Goal: Transaction & Acquisition: Purchase product/service

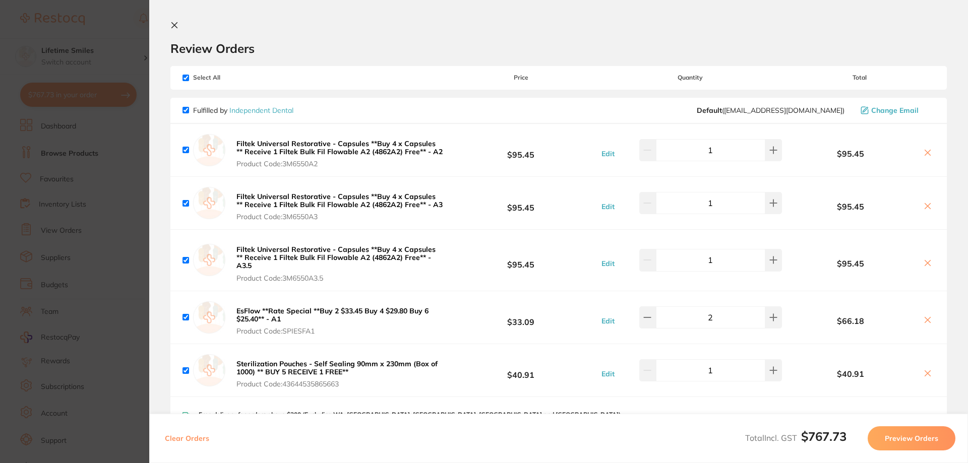
click at [59, 173] on section "Update RRP Set your pre negotiated price for this item. Item Agreed RRP (excl. …" at bounding box center [484, 231] width 968 height 463
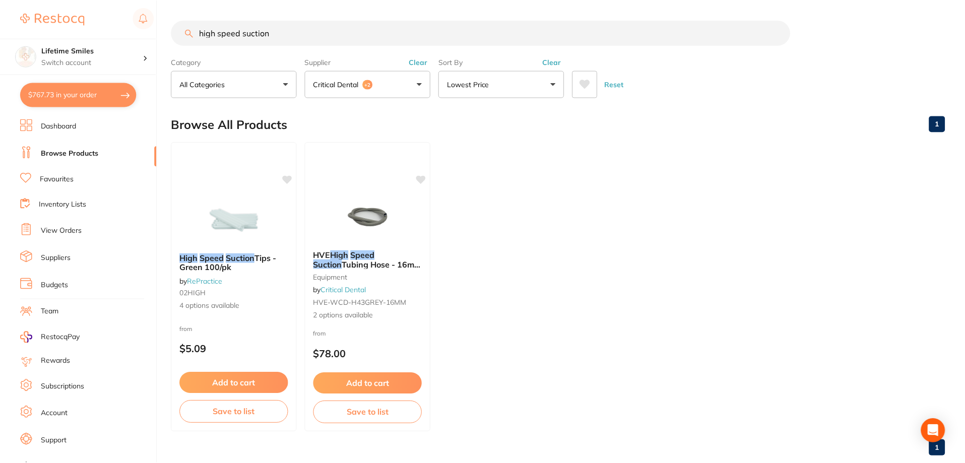
scroll to position [1, 0]
click at [269, 26] on input "high speed suction" at bounding box center [480, 32] width 619 height 25
drag, startPoint x: 243, startPoint y: 31, endPoint x: 77, endPoint y: 18, distance: 166.9
click at [77, 18] on div "$767.73 Lifetime Smiles Switch account Lifetime Smiles $767.73 in your order Da…" at bounding box center [482, 230] width 965 height 463
type input "suction"
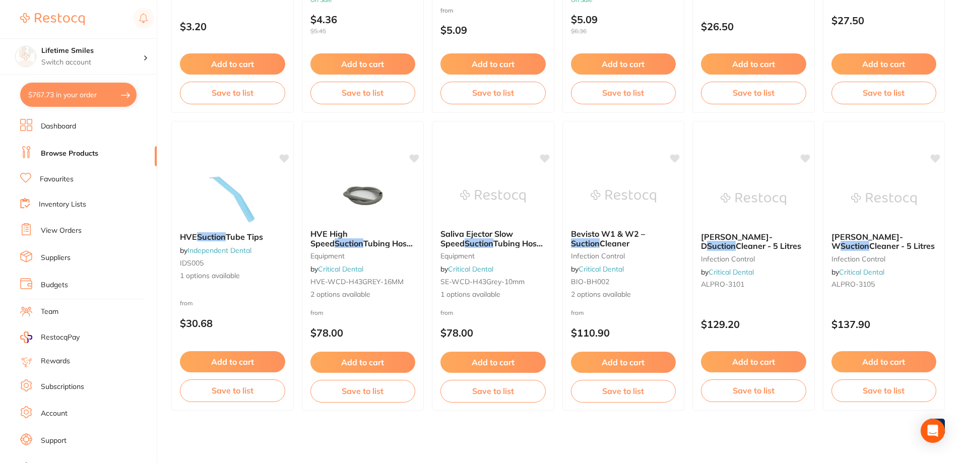
scroll to position [0, 0]
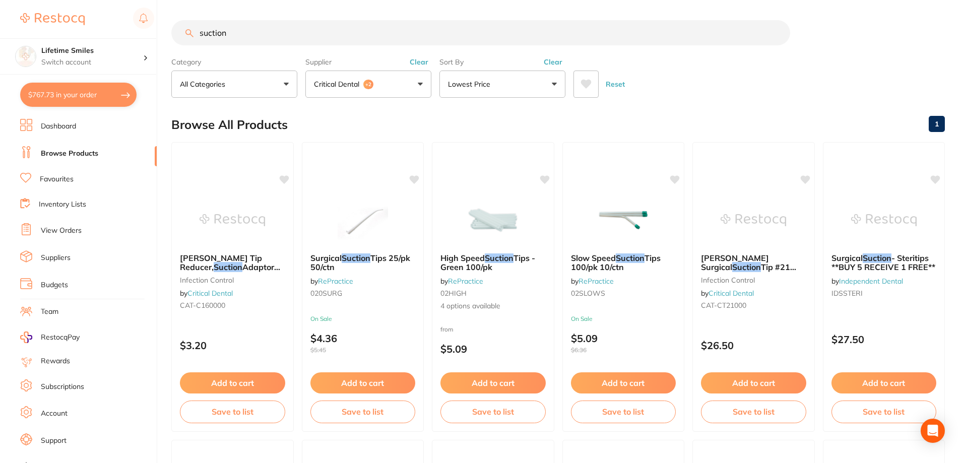
click at [402, 86] on button "Critical Dental +2" at bounding box center [368, 84] width 126 height 27
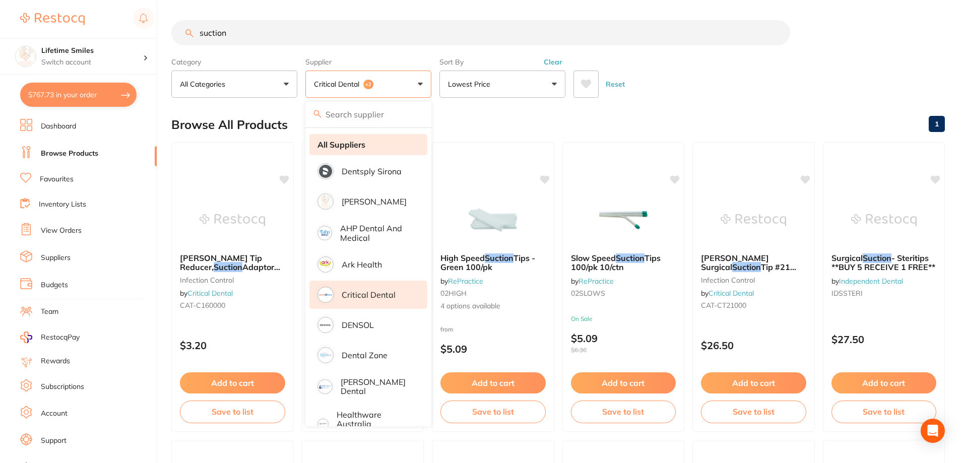
click at [355, 144] on strong "All Suppliers" at bounding box center [342, 144] width 48 height 9
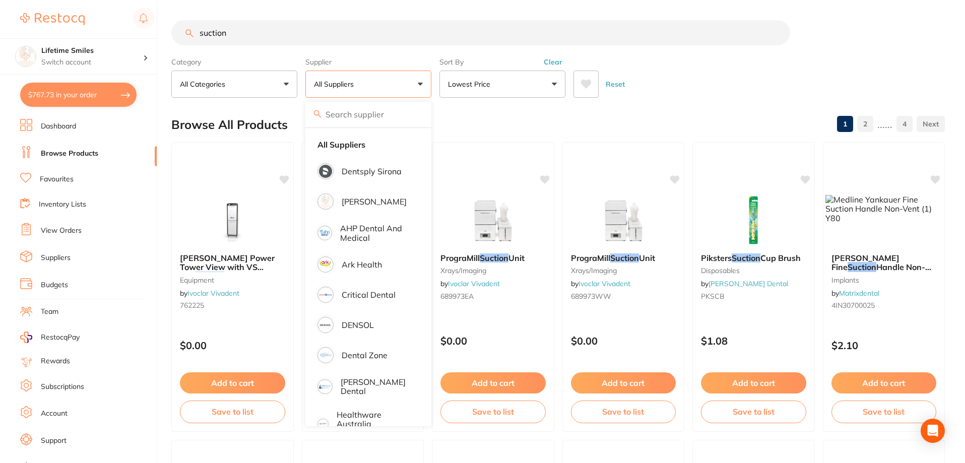
click at [656, 54] on div "Category All Categories All Categories disposables Disposables endodontics equi…" at bounding box center [558, 75] width 774 height 44
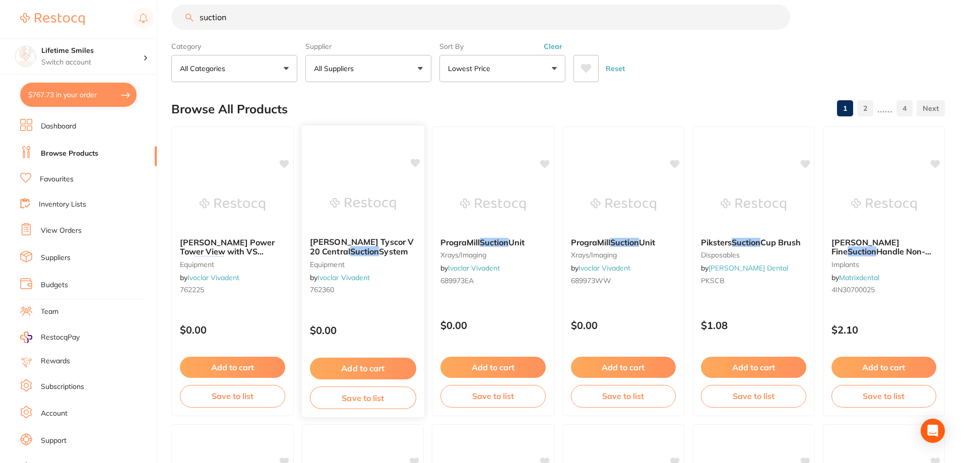
scroll to position [302, 0]
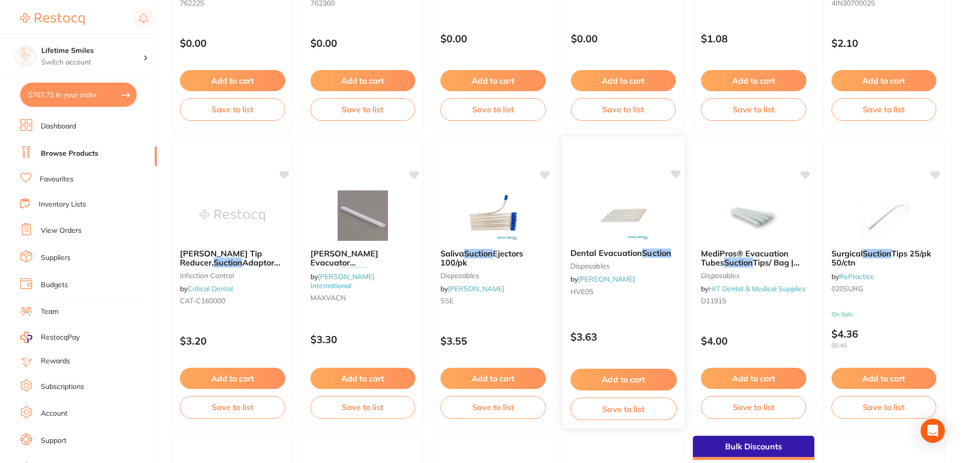
click at [597, 207] on img at bounding box center [623, 215] width 66 height 51
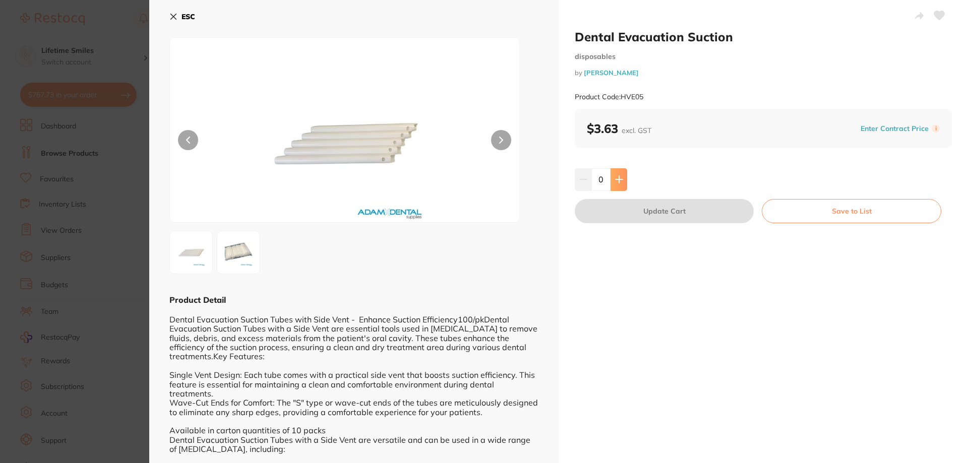
click at [624, 182] on button at bounding box center [618, 179] width 17 height 22
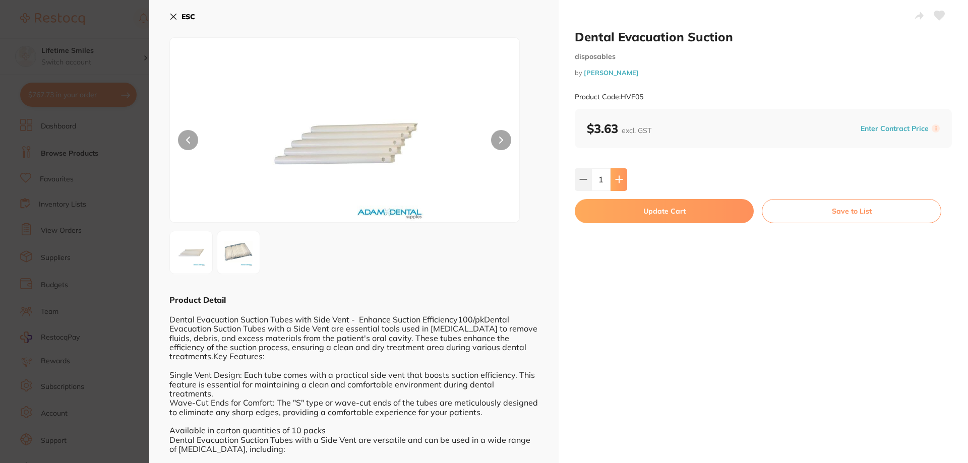
click at [624, 182] on button at bounding box center [618, 179] width 17 height 22
type input "2"
click at [679, 205] on button "Update Cart" at bounding box center [664, 211] width 179 height 24
checkbox input "false"
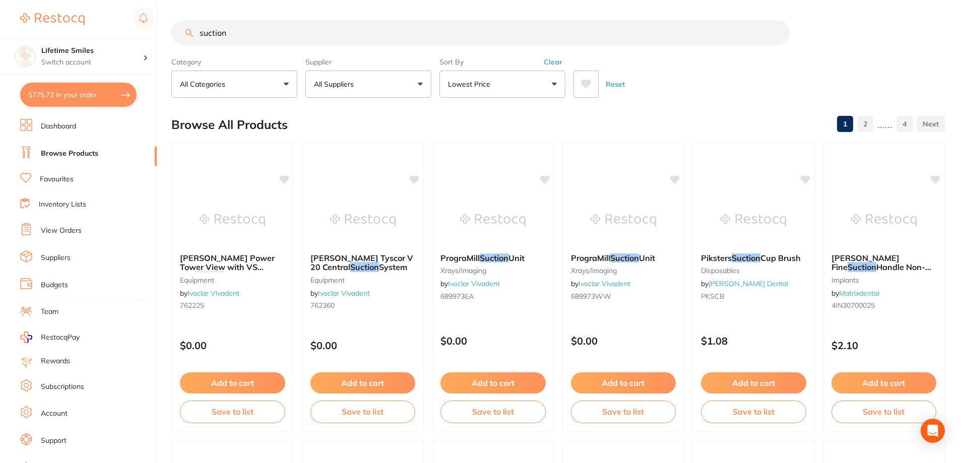
click at [89, 92] on button "$775.72 in your order" at bounding box center [78, 95] width 116 height 24
checkbox input "true"
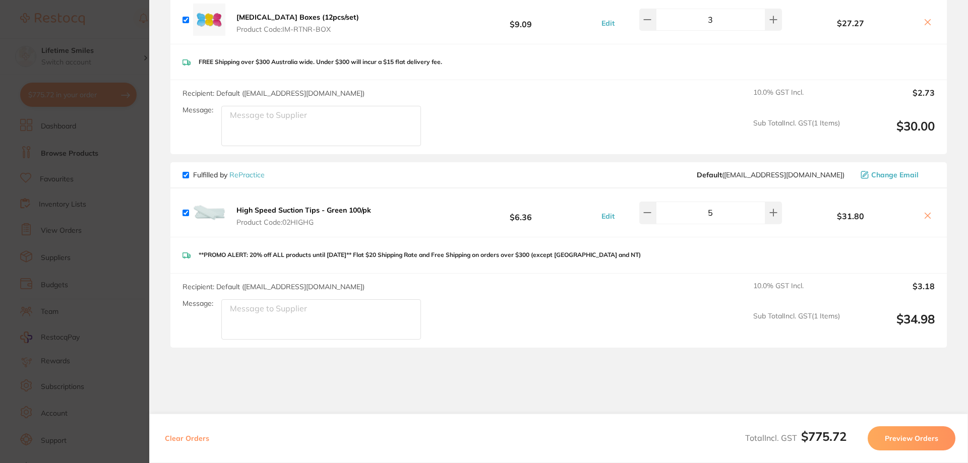
scroll to position [958, 0]
click at [920, 210] on button at bounding box center [927, 215] width 14 height 11
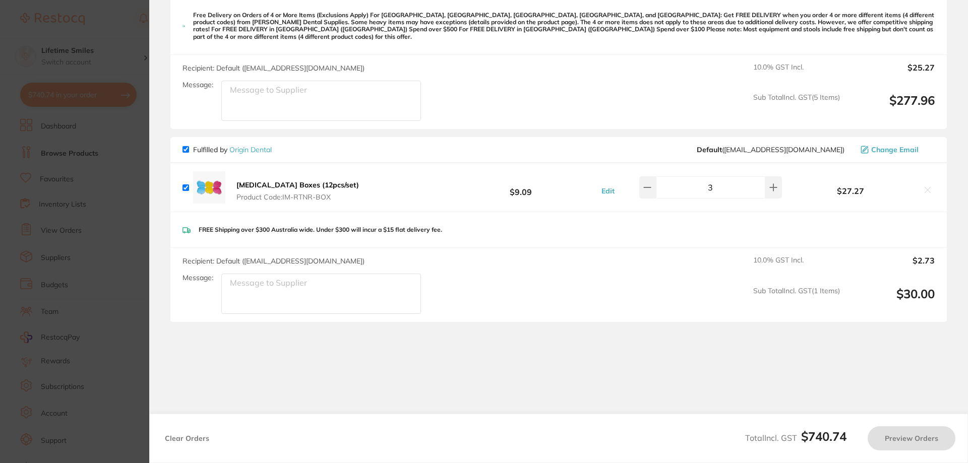
checkbox input "true"
click at [35, 259] on section "Update RRP Set your pre negotiated price for this item. Item Agreed RRP (excl. …" at bounding box center [484, 231] width 968 height 463
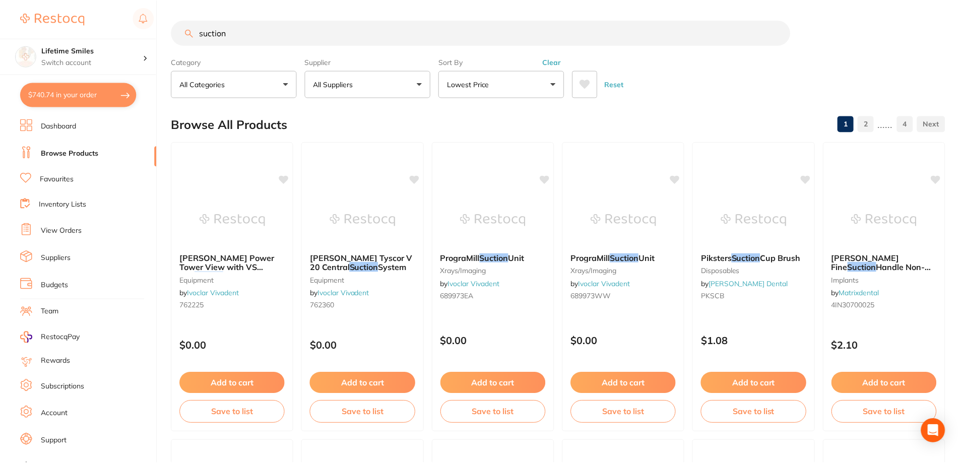
scroll to position [1, 0]
drag, startPoint x: 248, startPoint y: 20, endPoint x: 113, endPoint y: 10, distance: 134.9
click at [116, 11] on div "$740.74 Lifetime Smiles Switch account Lifetime Smiles $740.74 in your order Da…" at bounding box center [482, 230] width 965 height 463
type input "[MEDICAL_DATA] box"
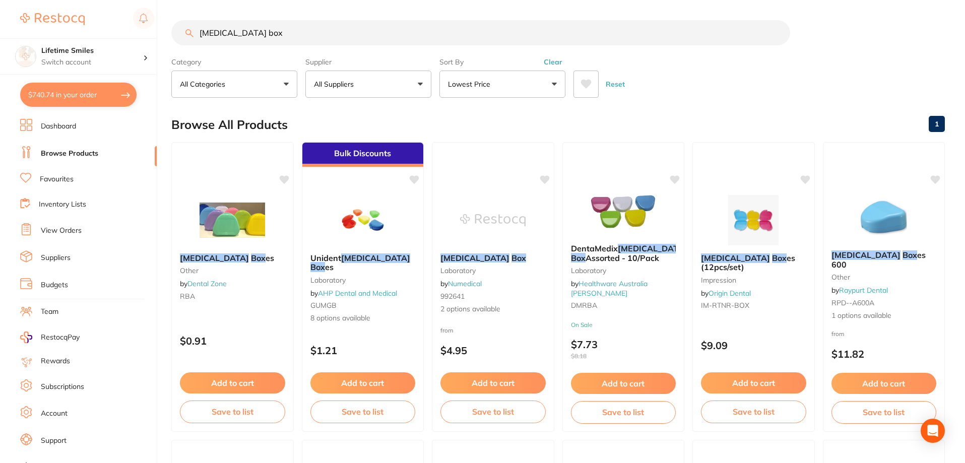
click at [403, 86] on button "All Suppliers" at bounding box center [368, 84] width 126 height 27
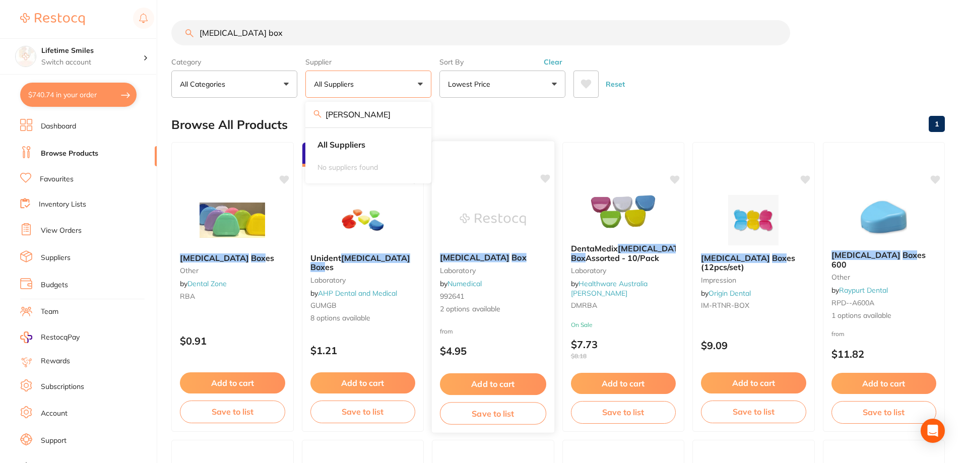
click at [494, 141] on div "Retainer Box laboratory by Numedical 992641 2 options available from $4.95 Add …" at bounding box center [492, 287] width 123 height 293
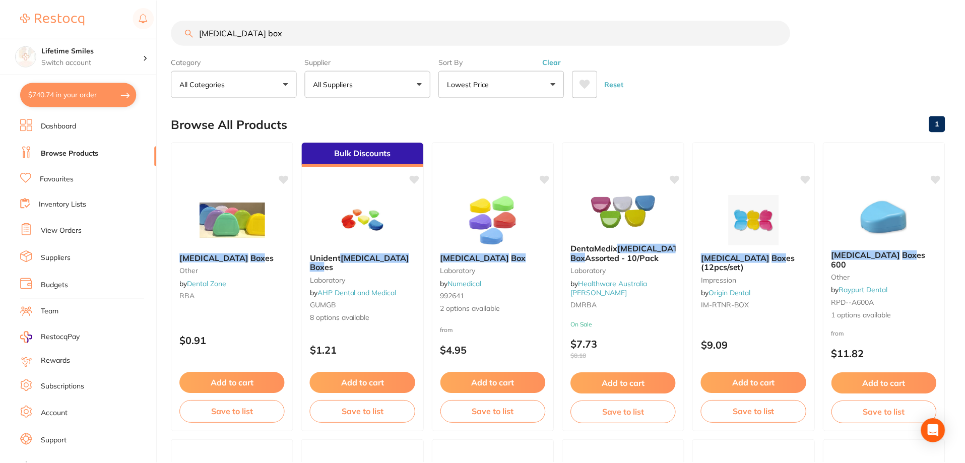
scroll to position [1, 0]
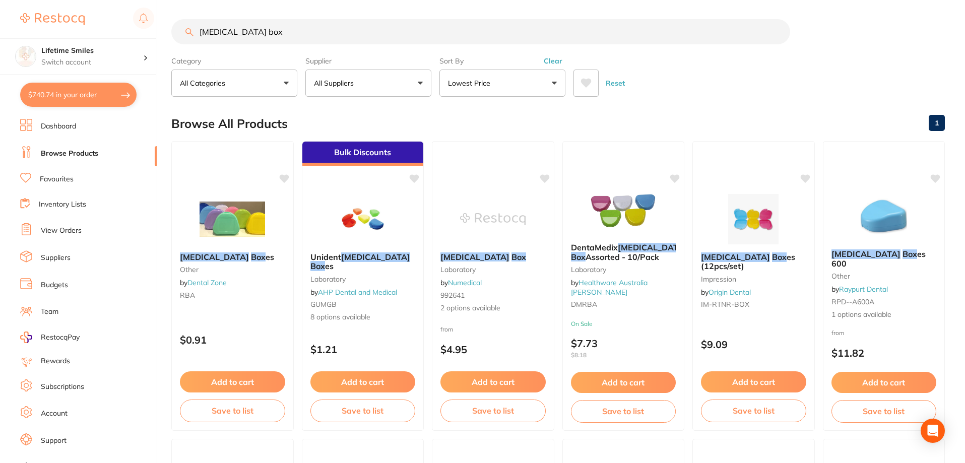
click at [410, 83] on button "All Suppliers" at bounding box center [368, 83] width 126 height 27
drag, startPoint x: 397, startPoint y: 114, endPoint x: 173, endPoint y: 95, distance: 224.6
click at [408, 81] on button "All Suppliers" at bounding box center [368, 83] width 126 height 27
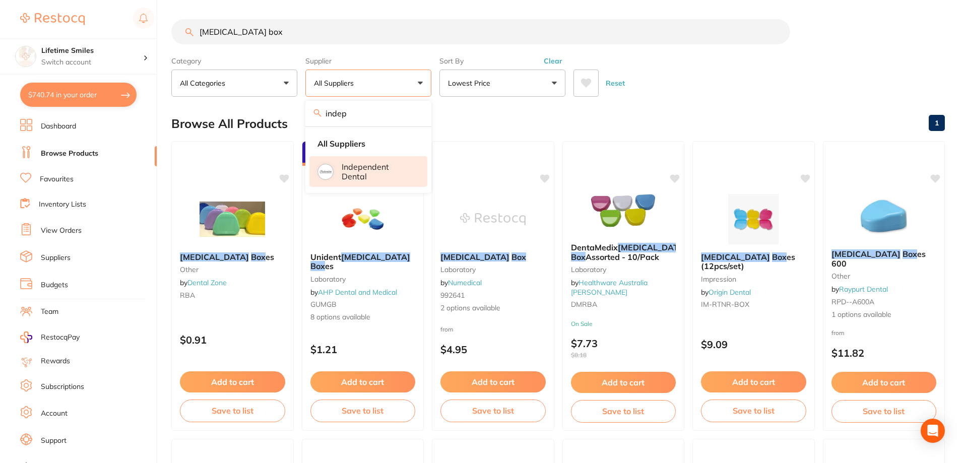
click at [376, 168] on p "Independent Dental" at bounding box center [378, 171] width 72 height 19
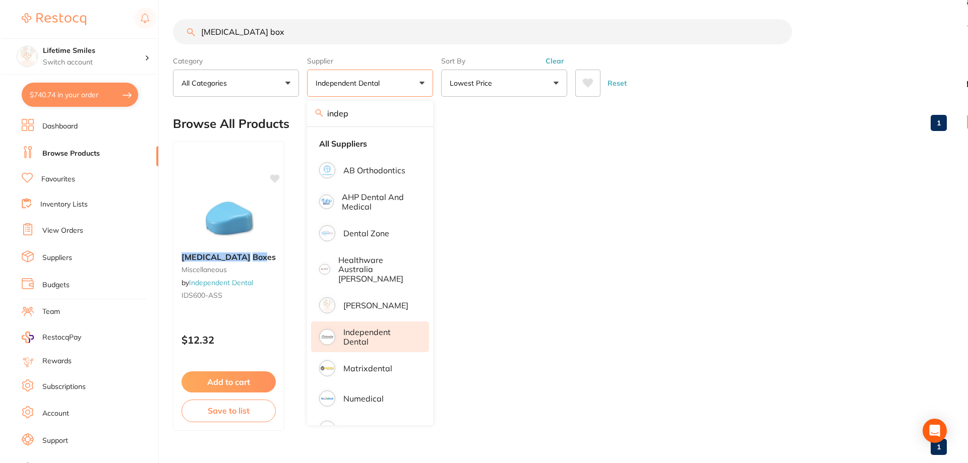
scroll to position [0, 0]
drag, startPoint x: 385, startPoint y: 79, endPoint x: 377, endPoint y: 79, distance: 8.1
click at [377, 79] on button "Independent Dental" at bounding box center [368, 84] width 126 height 27
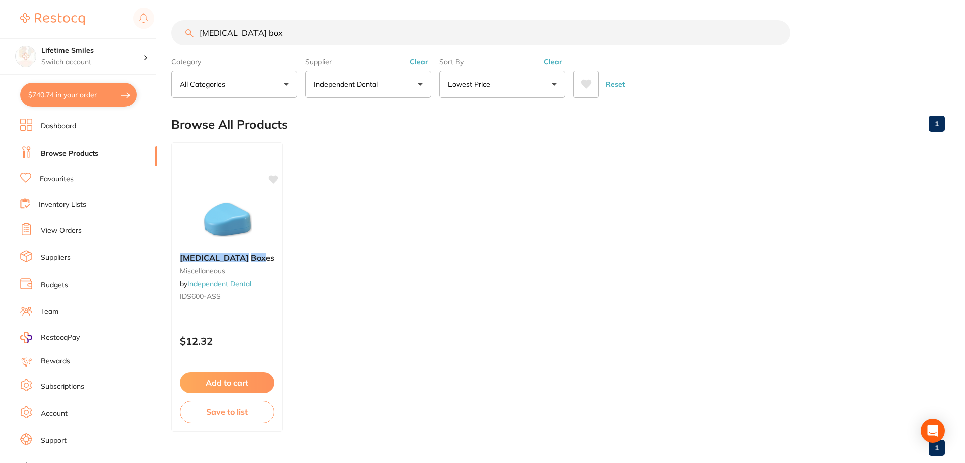
click at [378, 80] on p "Independent Dental" at bounding box center [348, 84] width 68 height 10
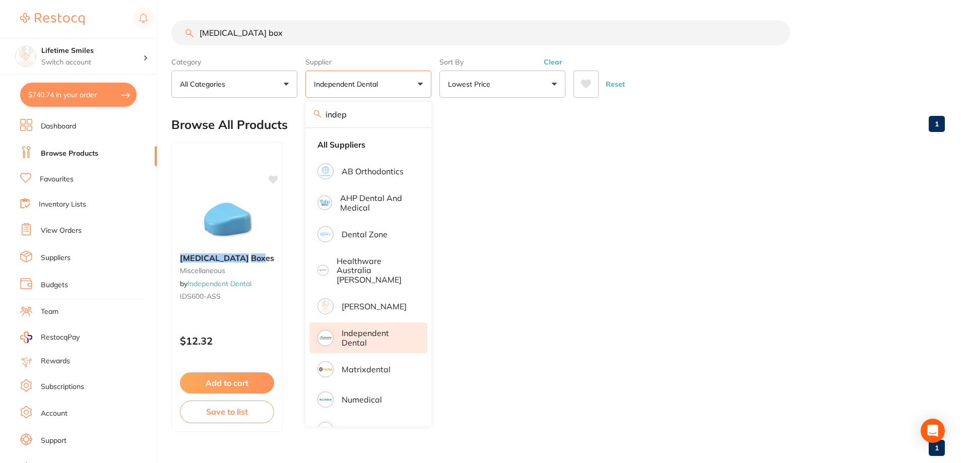
drag, startPoint x: 380, startPoint y: 114, endPoint x: 176, endPoint y: 118, distance: 203.7
click at [176, 118] on main "retainer box Category All Categories All Categories miscellaneous Clear Categor…" at bounding box center [568, 242] width 794 height 484
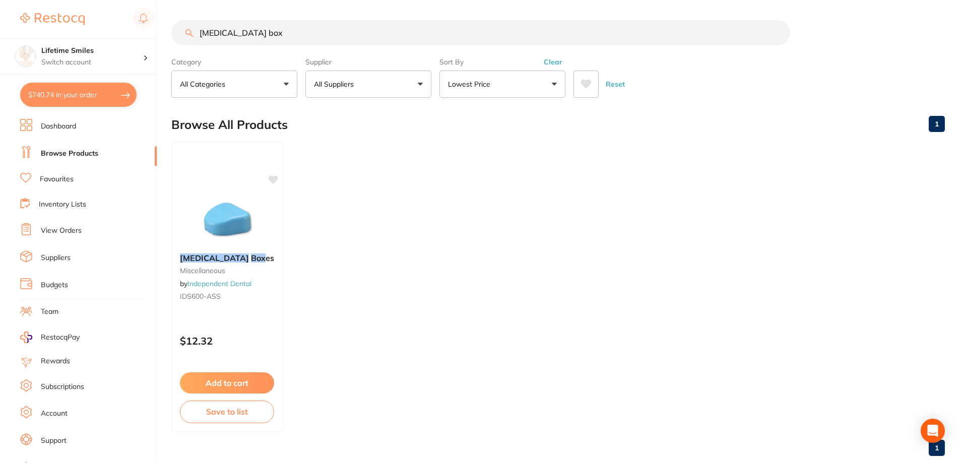
type input "adam"
click at [420, 86] on button "All Suppliers" at bounding box center [368, 84] width 126 height 27
click at [398, 155] on li "All Suppliers" at bounding box center [368, 144] width 118 height 21
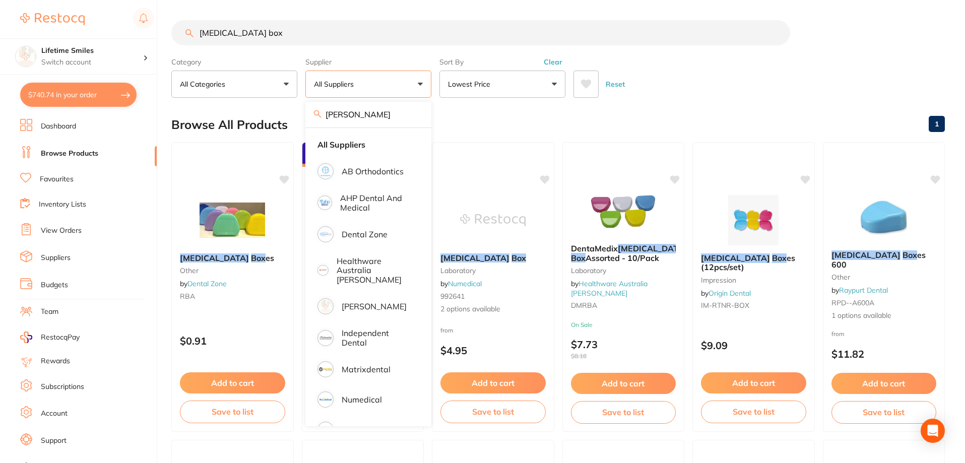
click at [476, 122] on div "Browse All Products 1" at bounding box center [558, 125] width 774 height 34
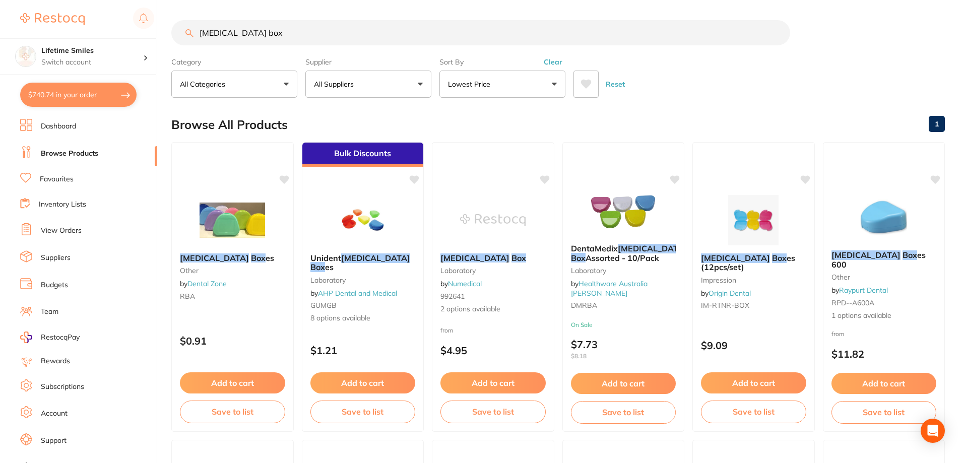
click at [99, 102] on button "$740.74 in your order" at bounding box center [78, 95] width 116 height 24
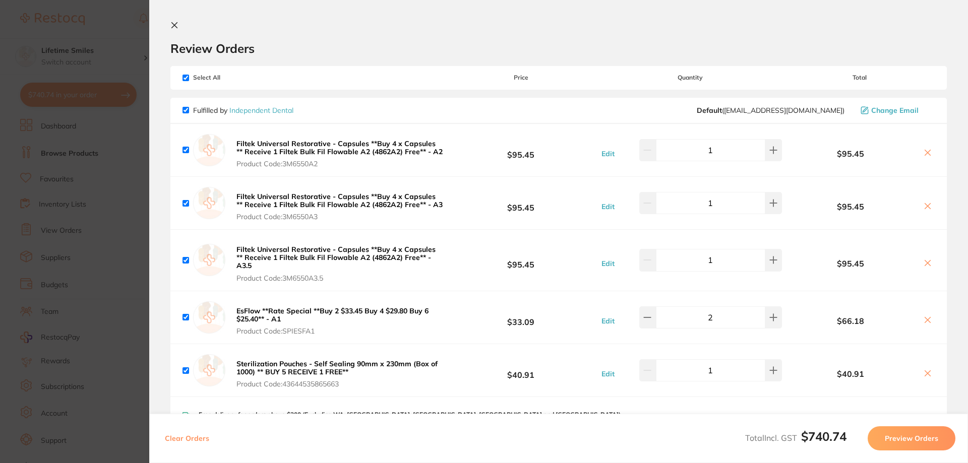
click at [70, 180] on section "Update RRP Set your pre negotiated price for this item. Item Agreed RRP (excl. …" at bounding box center [484, 231] width 968 height 463
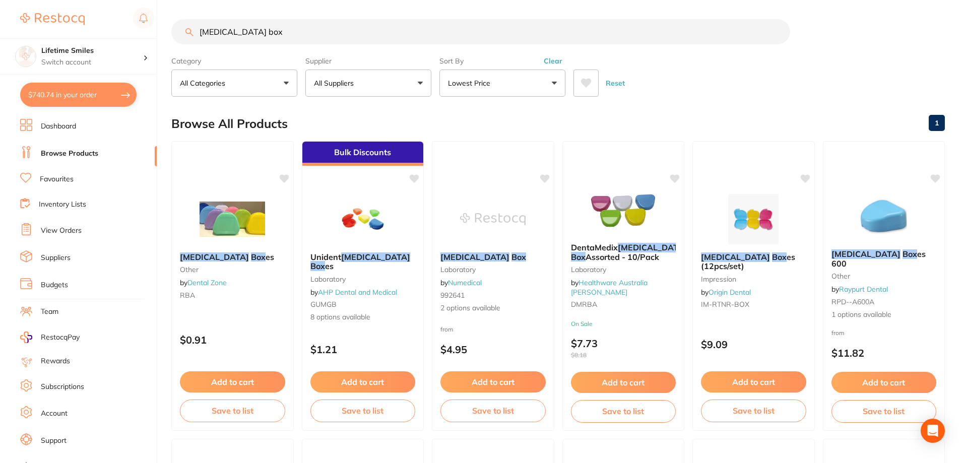
click at [384, 83] on button "All Suppliers" at bounding box center [368, 83] width 126 height 27
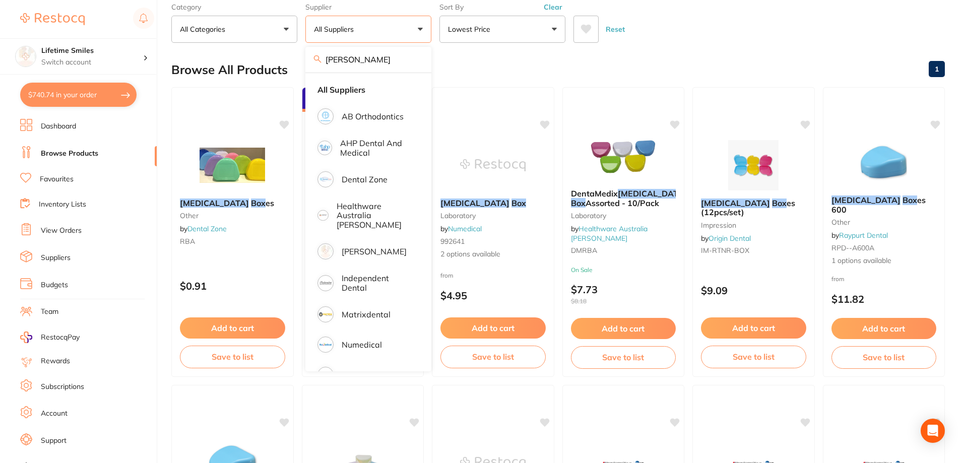
scroll to position [0, 0]
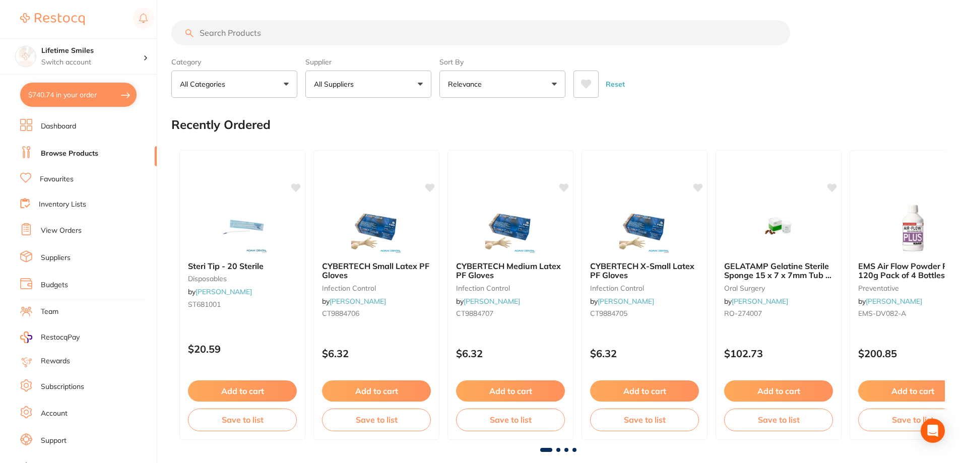
click at [329, 93] on button "All Suppliers" at bounding box center [368, 84] width 126 height 27
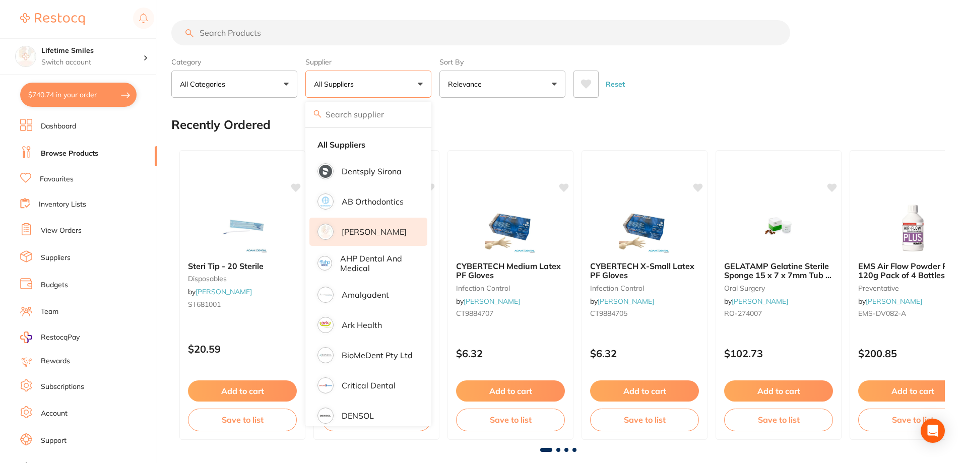
click at [379, 237] on li "[PERSON_NAME]" at bounding box center [368, 232] width 118 height 28
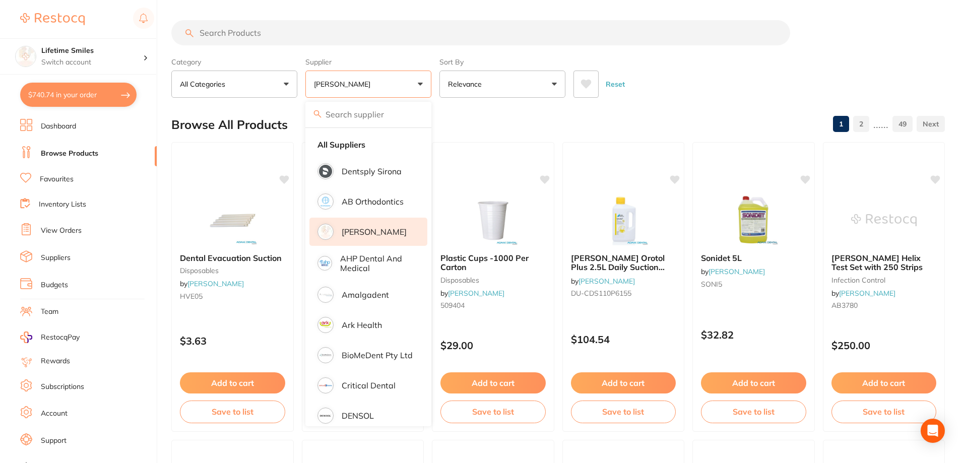
click at [267, 35] on input "search" at bounding box center [480, 32] width 619 height 25
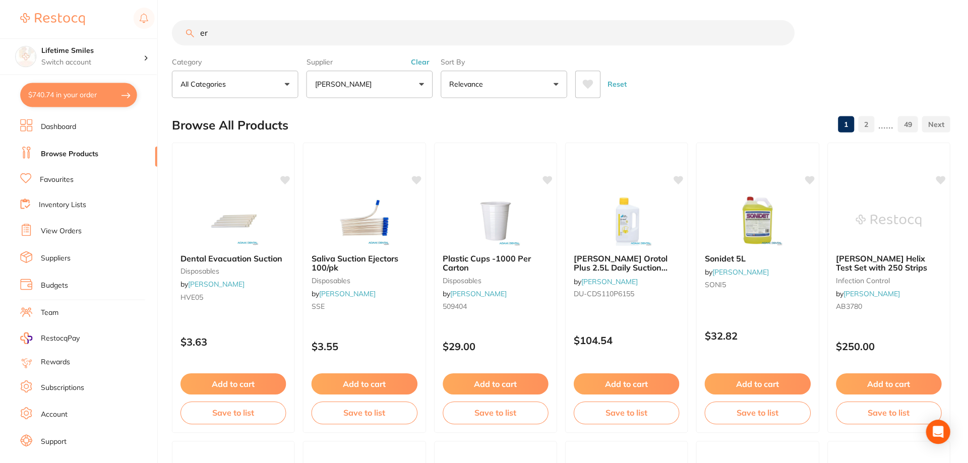
type input "e"
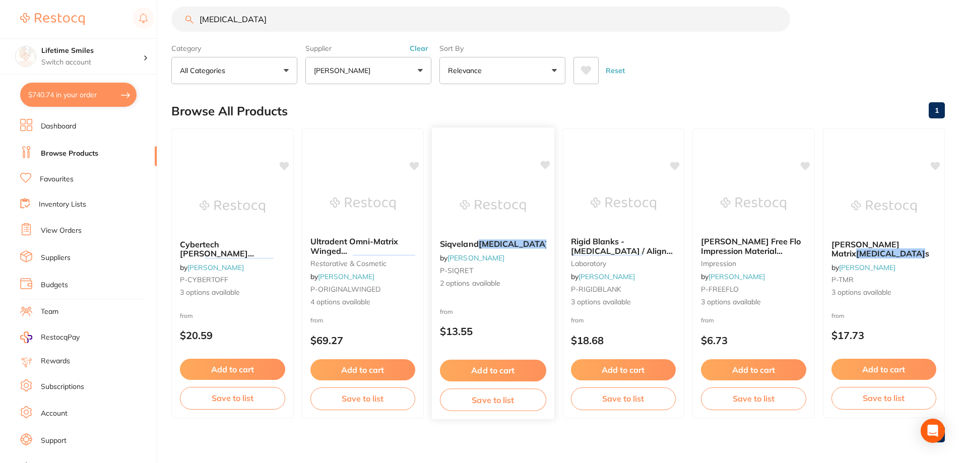
scroll to position [21, 0]
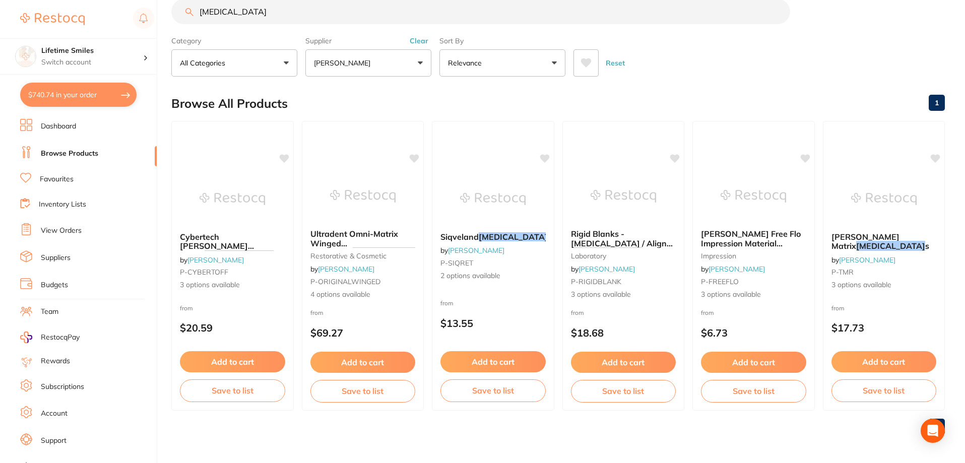
click at [271, 14] on input "[MEDICAL_DATA]" at bounding box center [480, 11] width 619 height 25
type input "[MEDICAL_DATA] box"
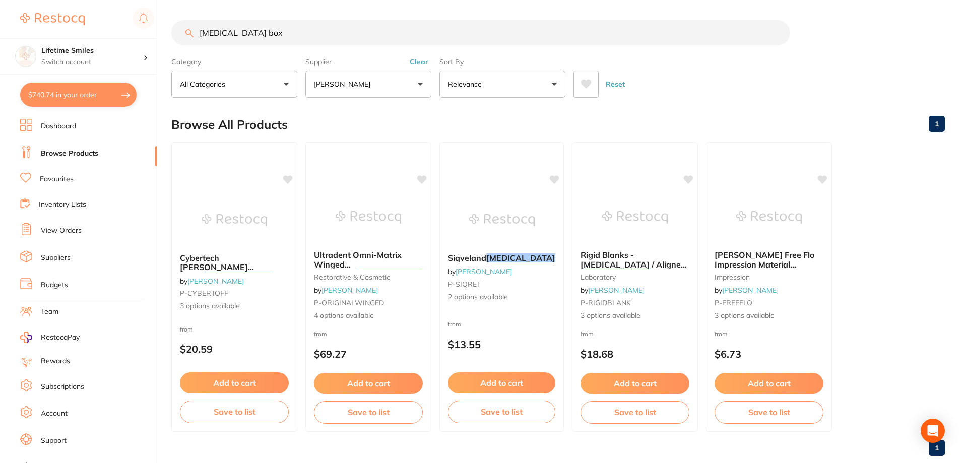
click at [325, 94] on button "[PERSON_NAME]" at bounding box center [368, 84] width 126 height 27
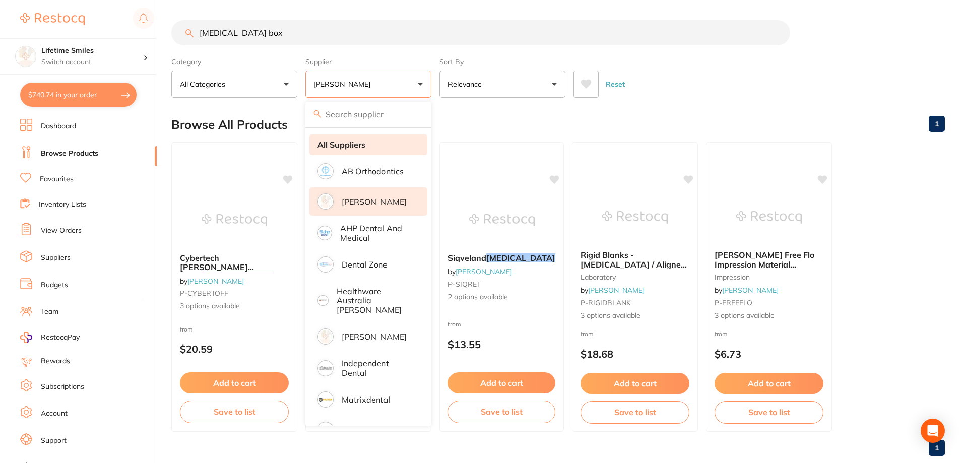
click at [342, 148] on strong "All Suppliers" at bounding box center [342, 144] width 48 height 9
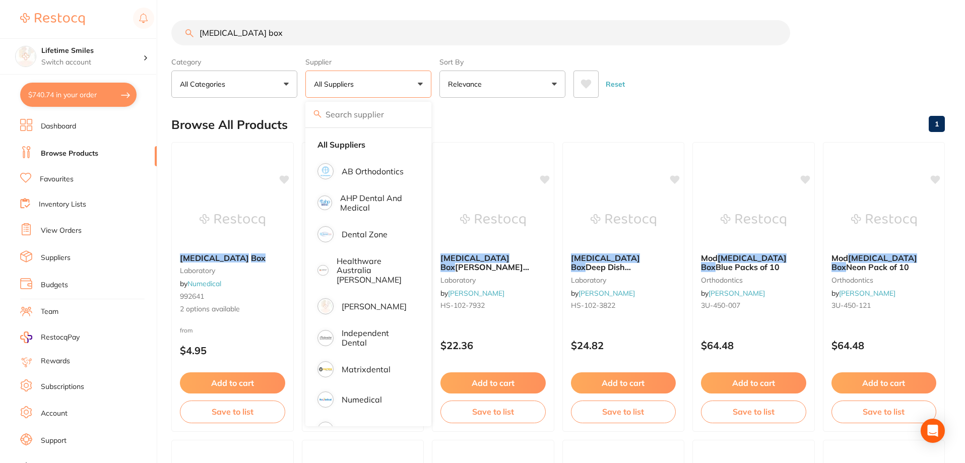
click at [491, 111] on div "Browse All Products 1" at bounding box center [558, 125] width 774 height 34
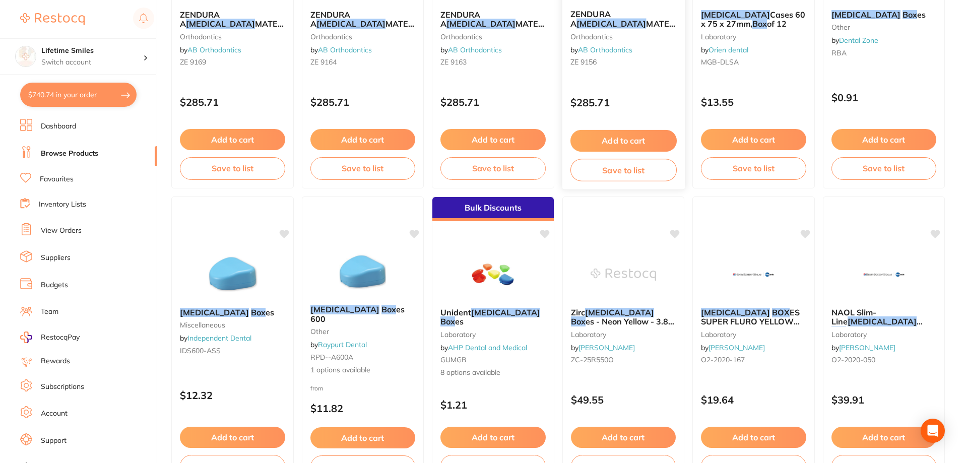
scroll to position [857, 0]
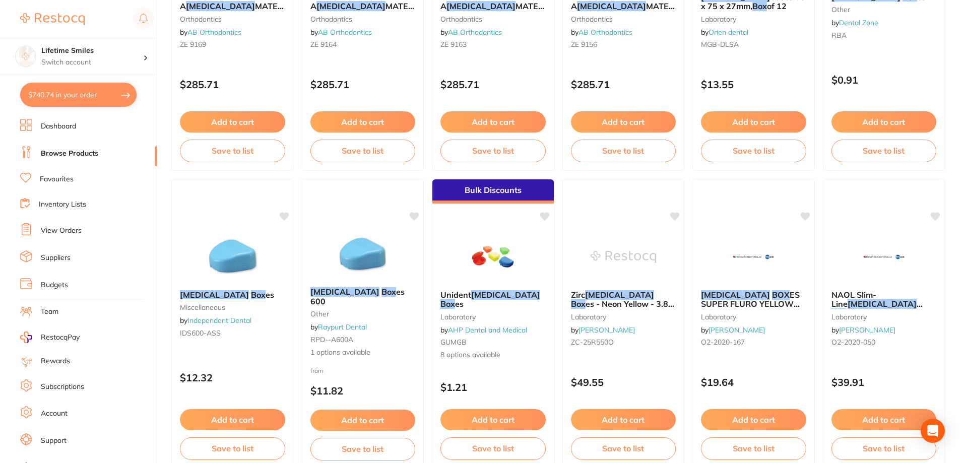
click at [60, 102] on button "$740.74 in your order" at bounding box center [78, 95] width 116 height 24
checkbox input "true"
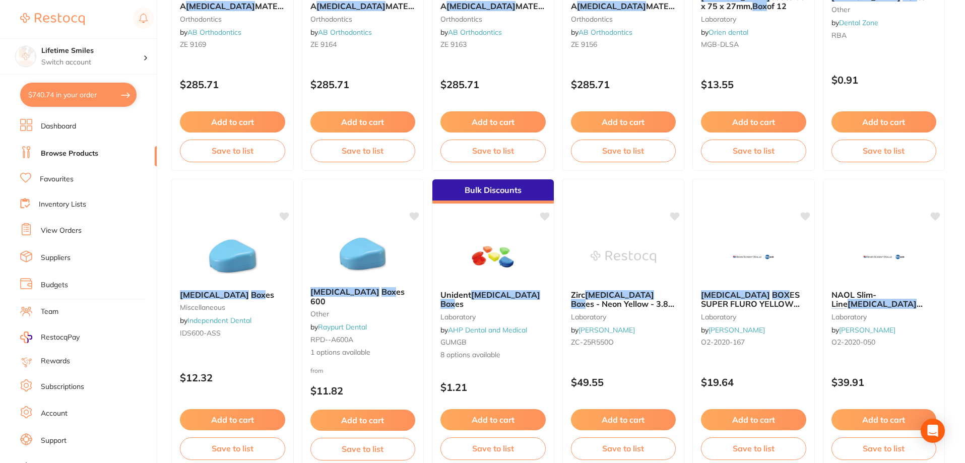
checkbox input "true"
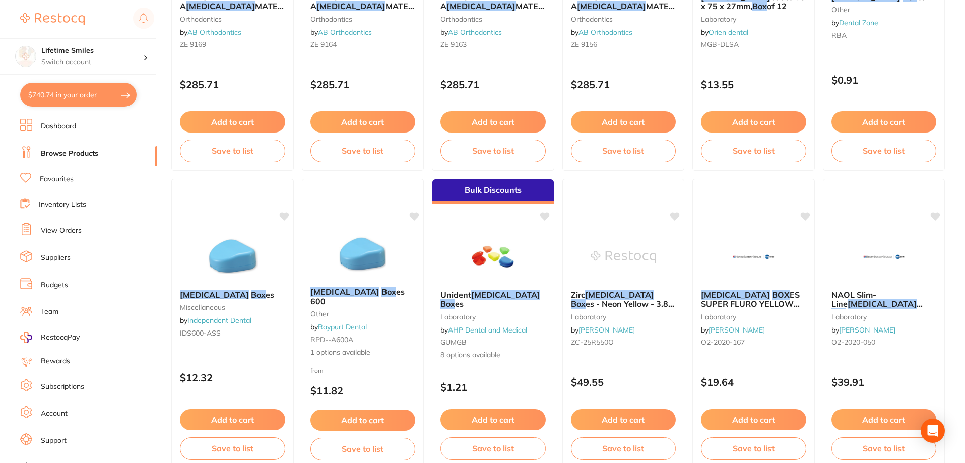
checkbox input "true"
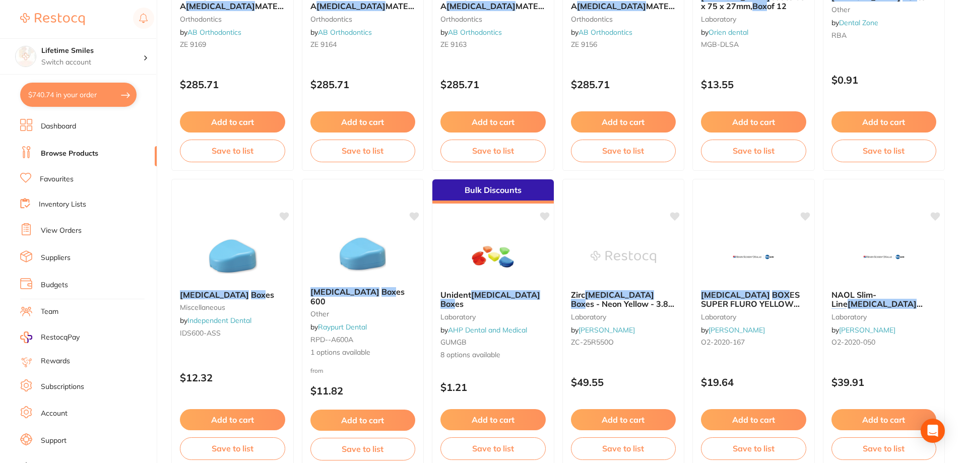
checkbox input "true"
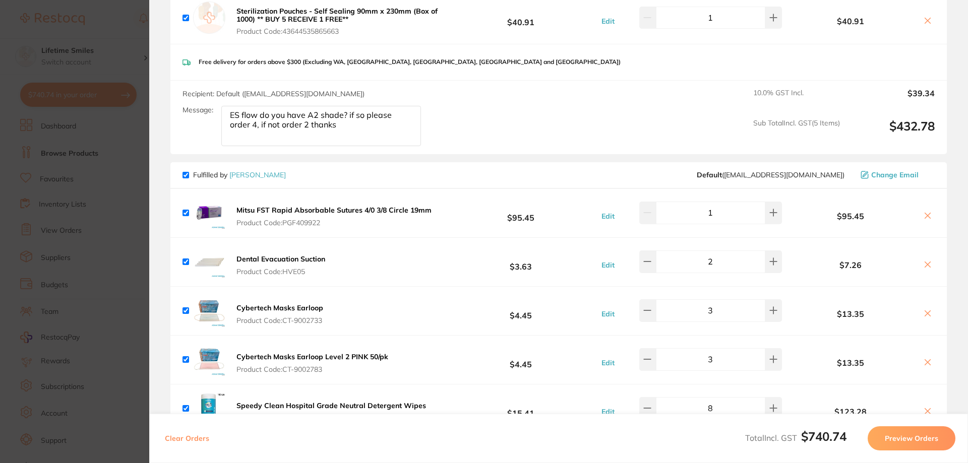
scroll to position [655, 0]
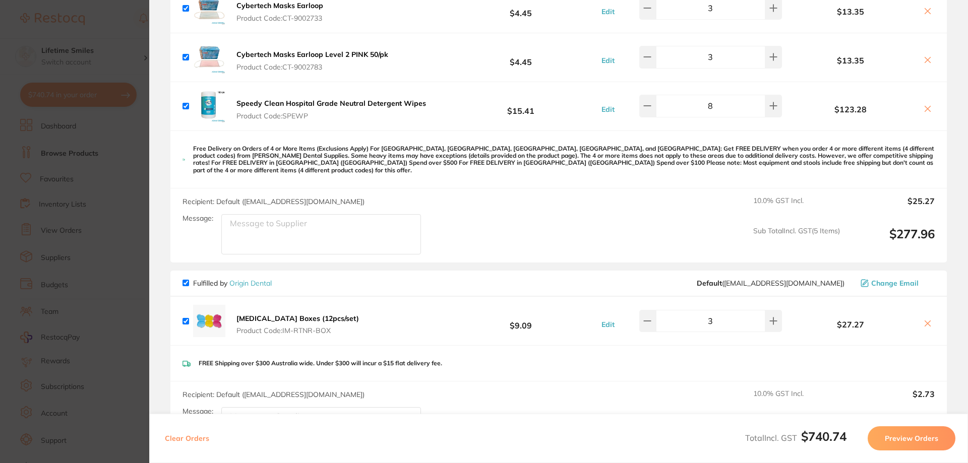
click at [923, 320] on icon at bounding box center [927, 324] width 8 height 8
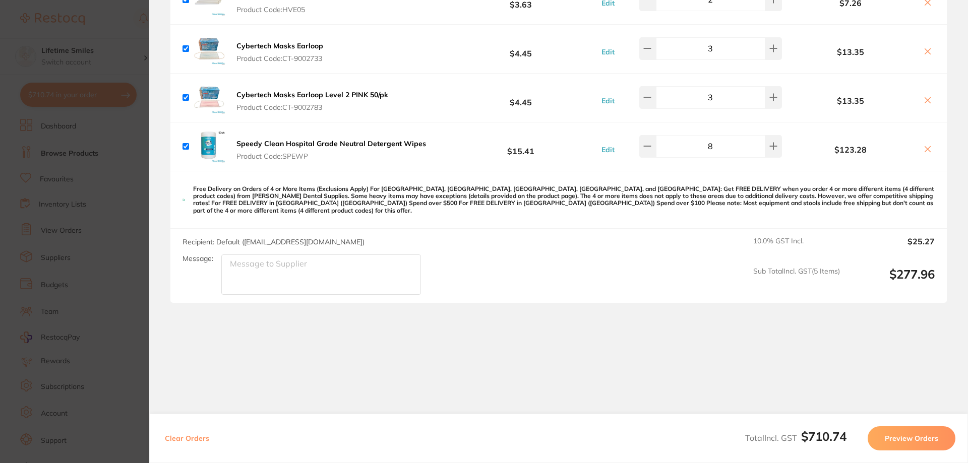
scroll to position [595, 0]
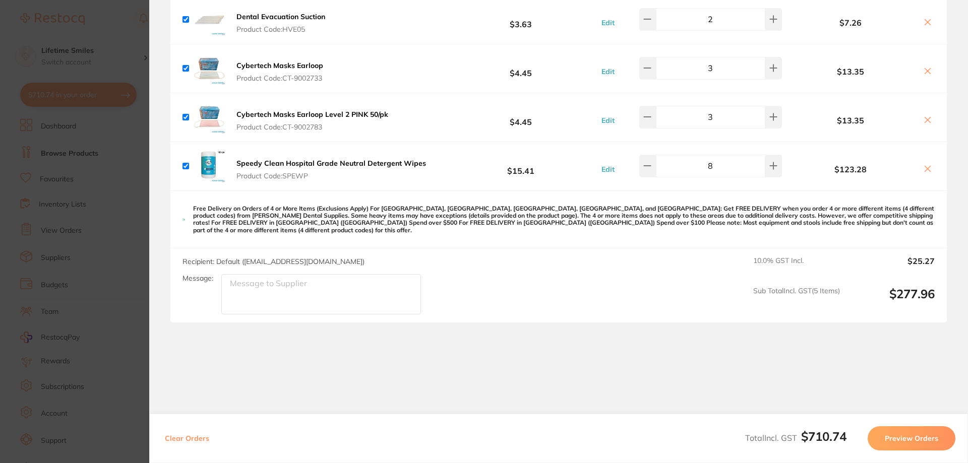
checkbox input "true"
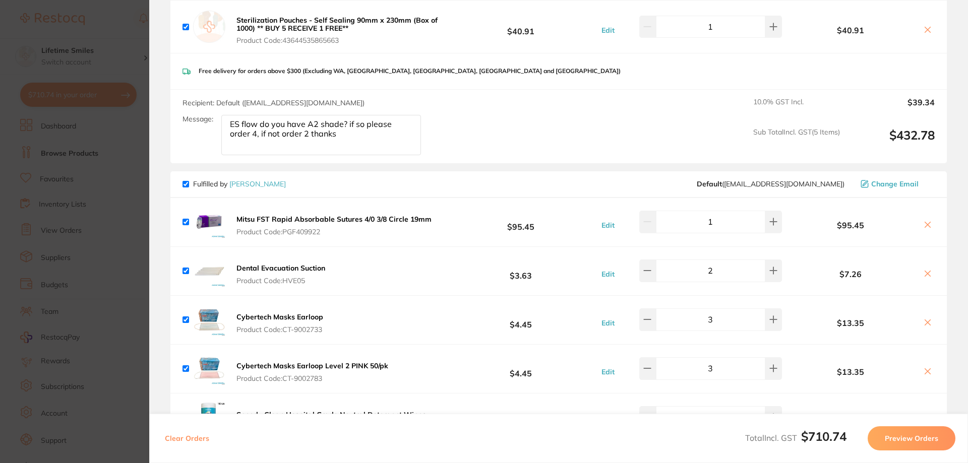
scroll to position [545, 0]
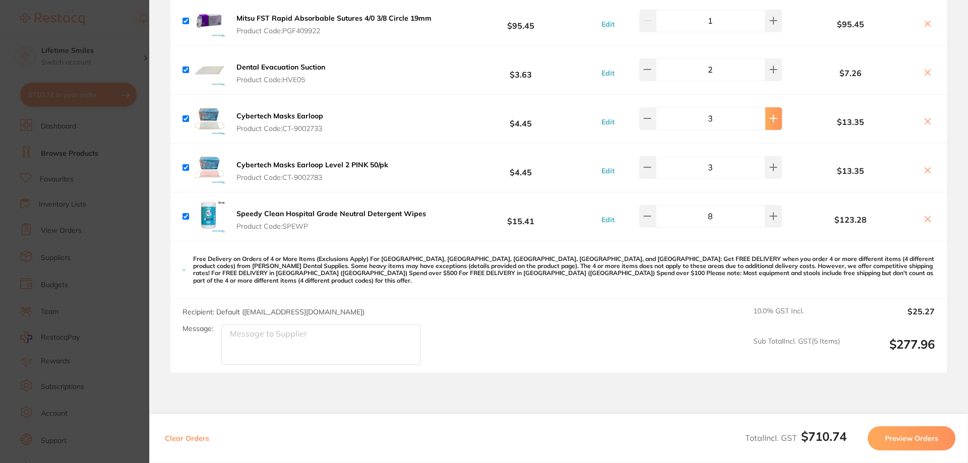
click at [771, 115] on icon at bounding box center [773, 118] width 7 height 7
type input "4"
click at [769, 163] on icon at bounding box center [773, 167] width 8 height 8
click at [770, 164] on icon at bounding box center [773, 167] width 7 height 7
click at [647, 156] on button at bounding box center [647, 167] width 17 height 22
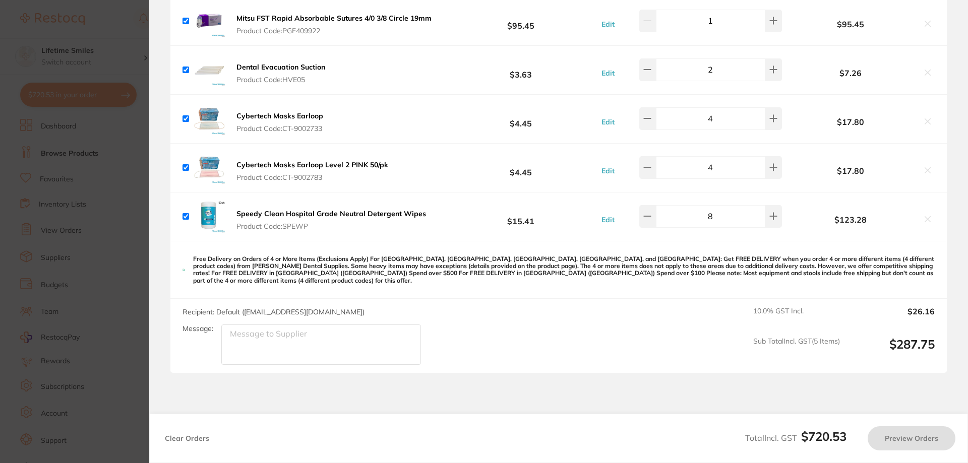
click at [779, 129] on div "Cybertech Masks Earloop Product Code: CT-9002733 $4.45 Edit 4 $17.80" at bounding box center [558, 119] width 776 height 48
type input "5"
click at [771, 117] on button at bounding box center [773, 118] width 17 height 22
type input "4"
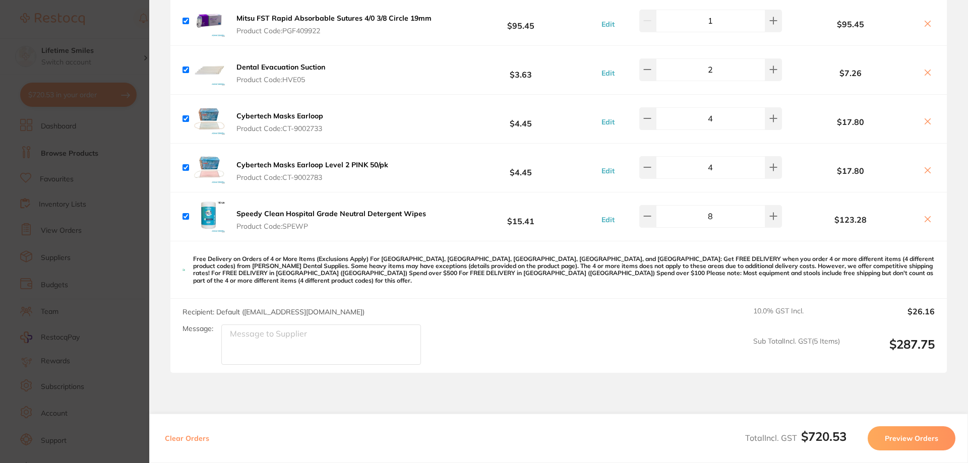
click at [737, 273] on div "Free Delivery on Orders of 4 or More Items (Exclusions Apply) For [GEOGRAPHIC_D…" at bounding box center [558, 270] width 776 height 58
type input "5"
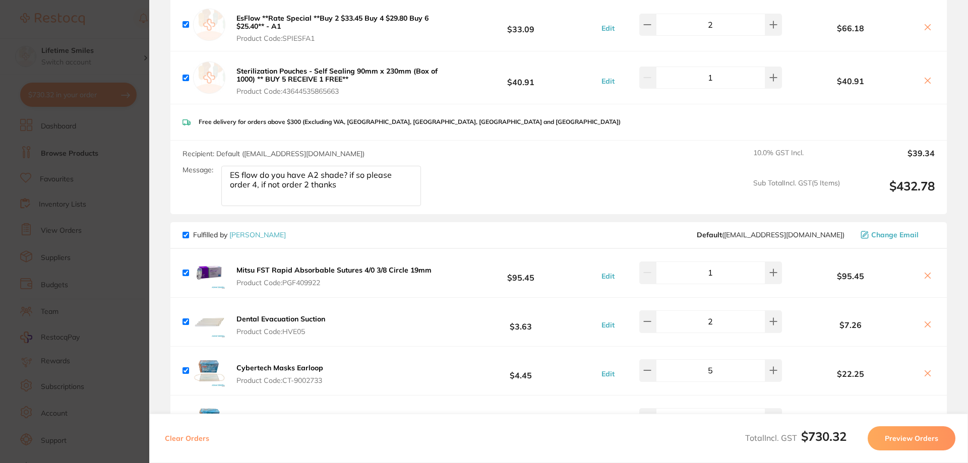
scroll to position [0, 0]
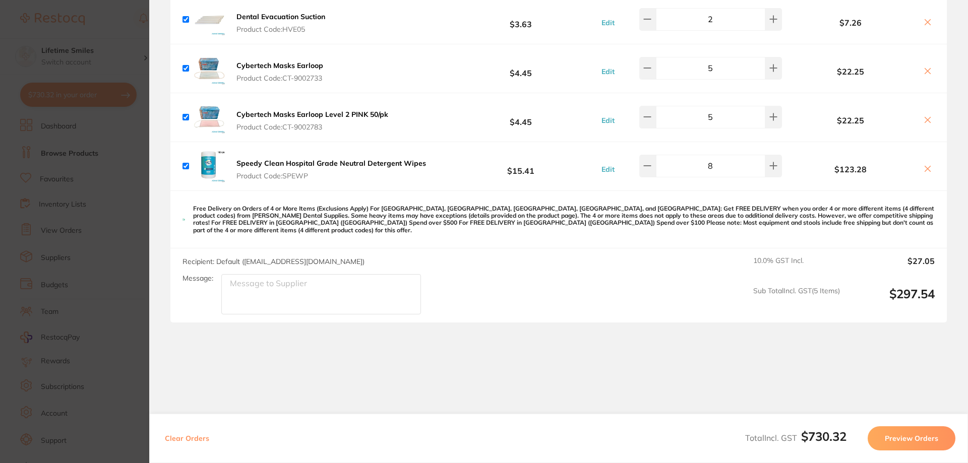
click at [895, 436] on button "Preview Orders" at bounding box center [911, 438] width 88 height 24
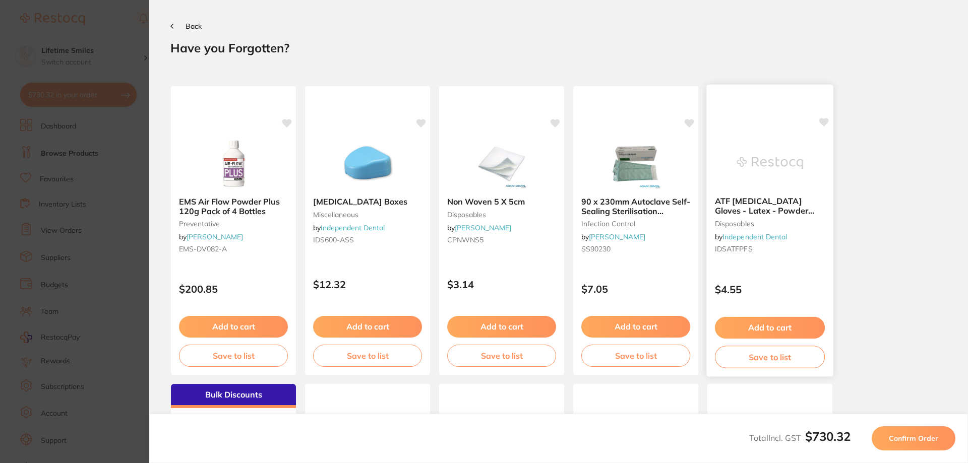
scroll to position [252, 0]
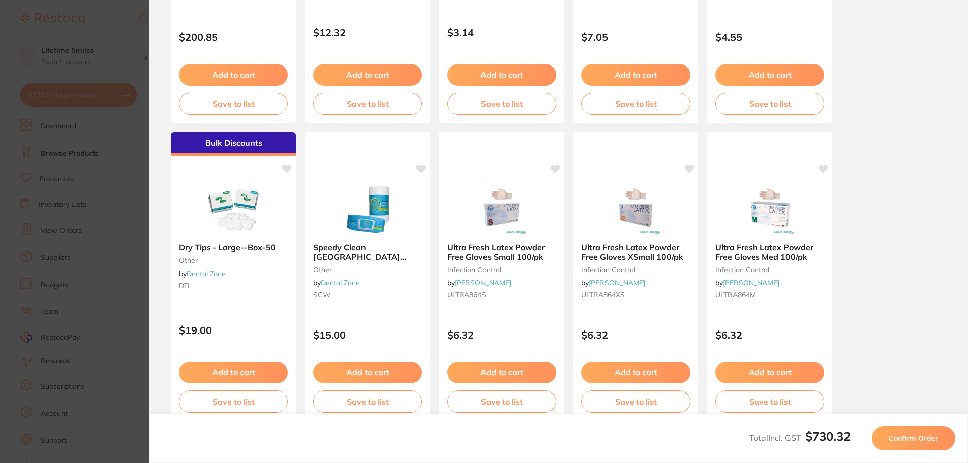
click at [896, 433] on button "Confirm Order" at bounding box center [913, 438] width 84 height 24
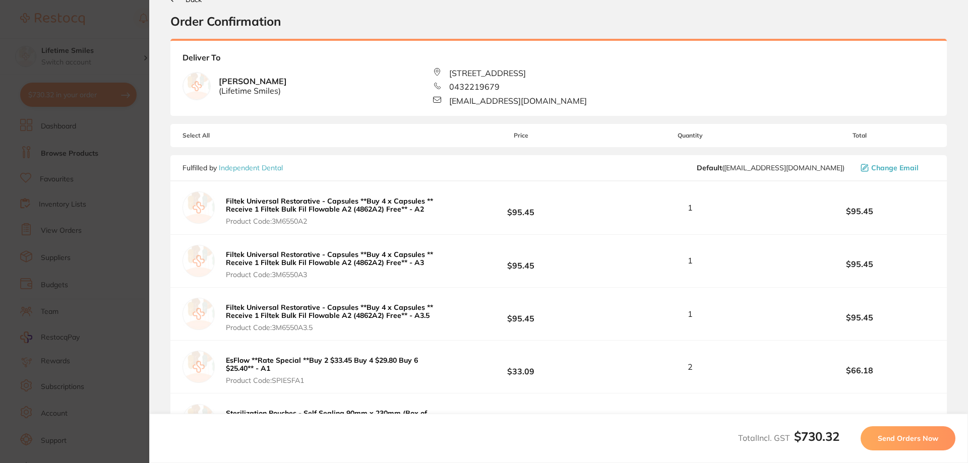
scroll to position [430, 0]
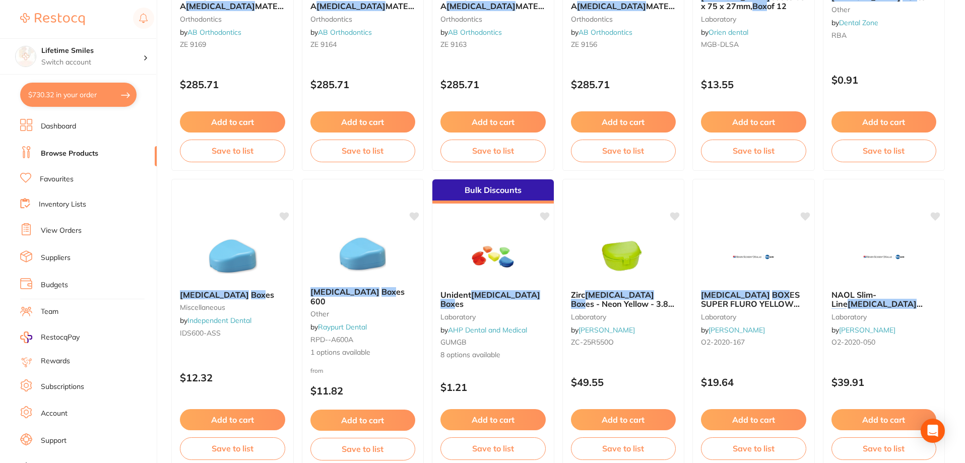
click at [75, 94] on button "$730.32 in your order" at bounding box center [78, 95] width 116 height 24
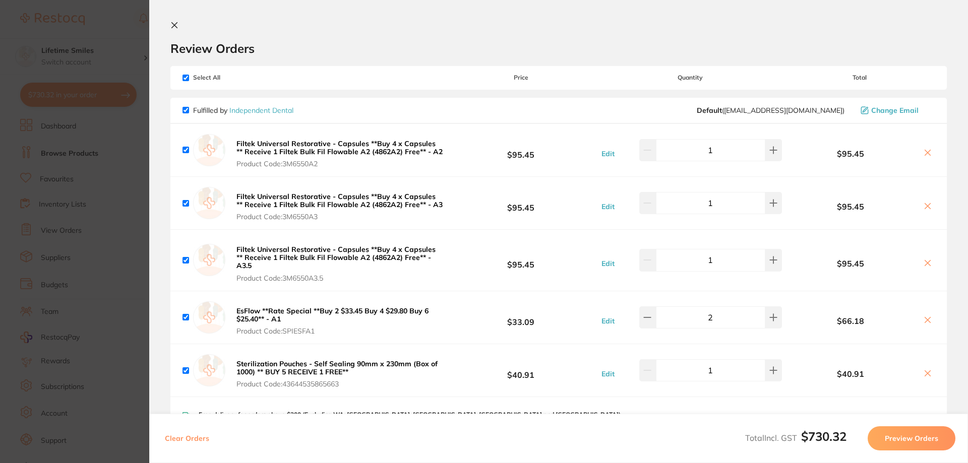
scroll to position [302, 0]
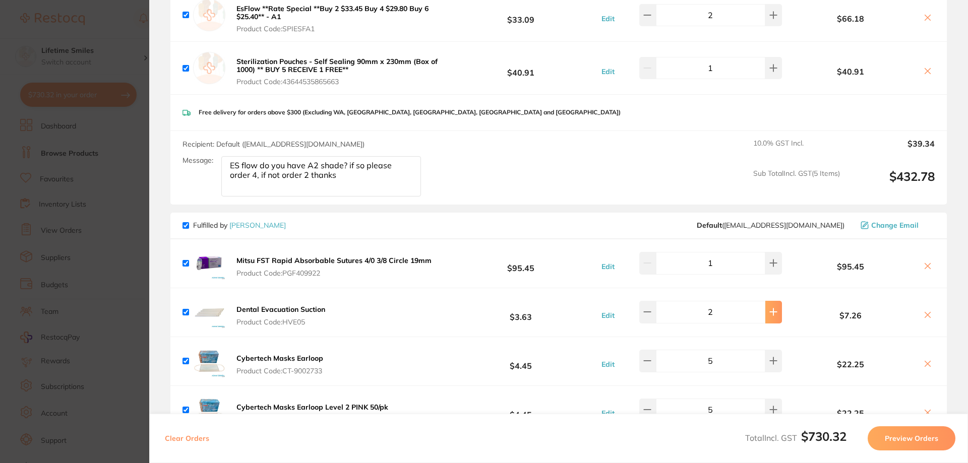
click at [771, 310] on button at bounding box center [773, 312] width 17 height 22
type input "4"
click at [913, 439] on button "Preview Orders" at bounding box center [911, 438] width 88 height 24
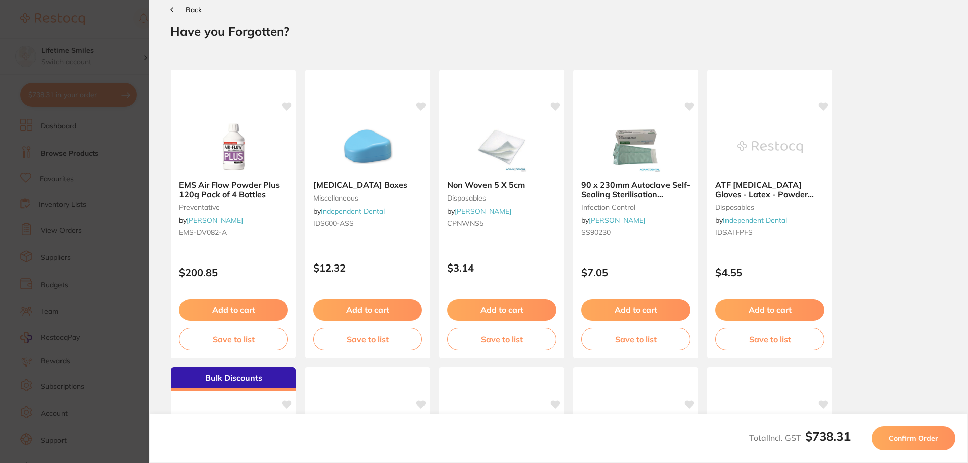
scroll to position [0, 0]
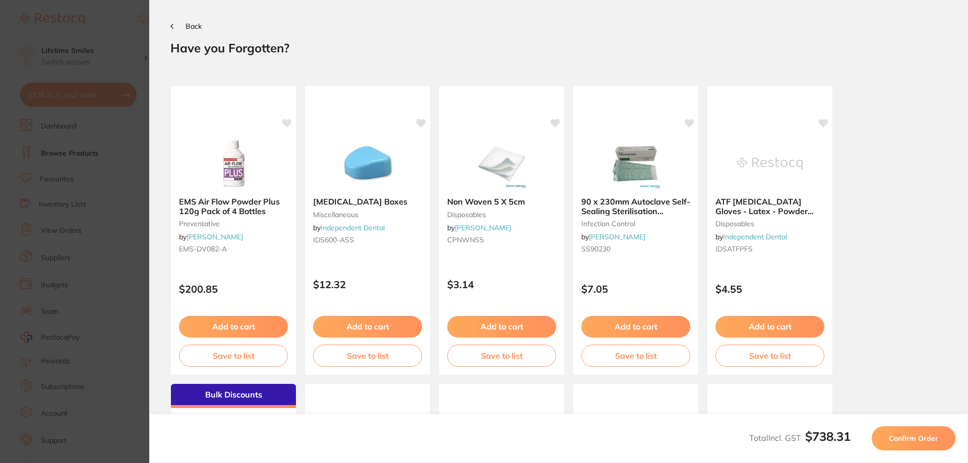
click at [912, 439] on span "Confirm Order" at bounding box center [913, 438] width 49 height 9
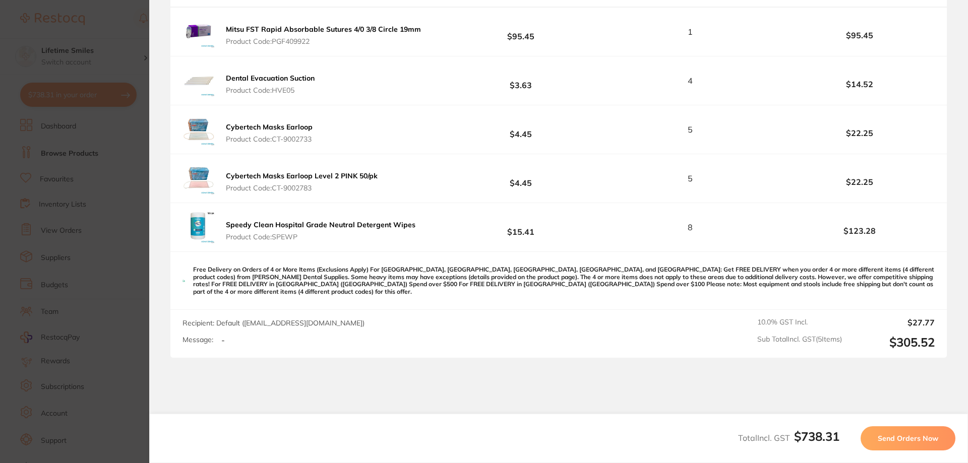
scroll to position [631, 0]
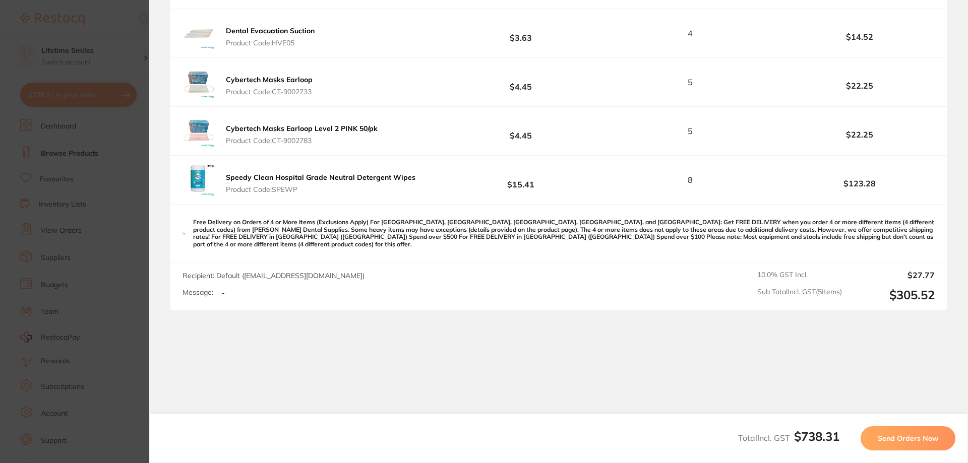
click at [890, 436] on span "Send Orders Now" at bounding box center [907, 438] width 60 height 9
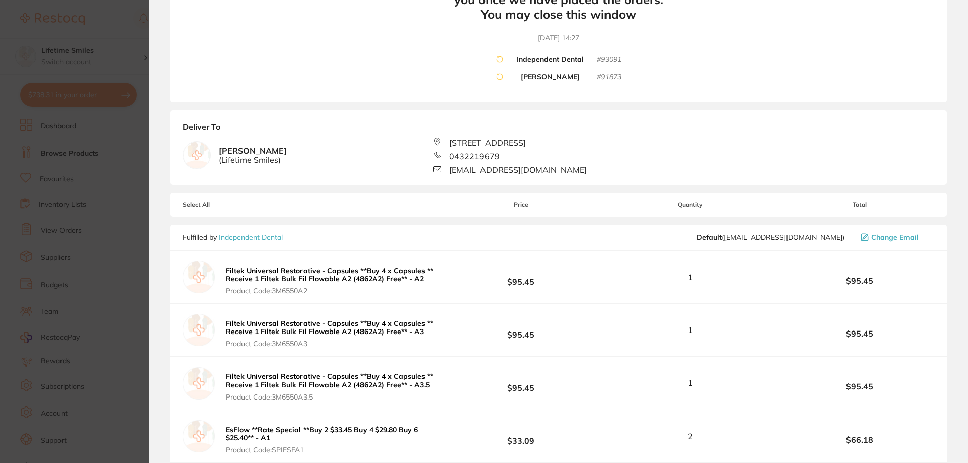
scroll to position [0, 0]
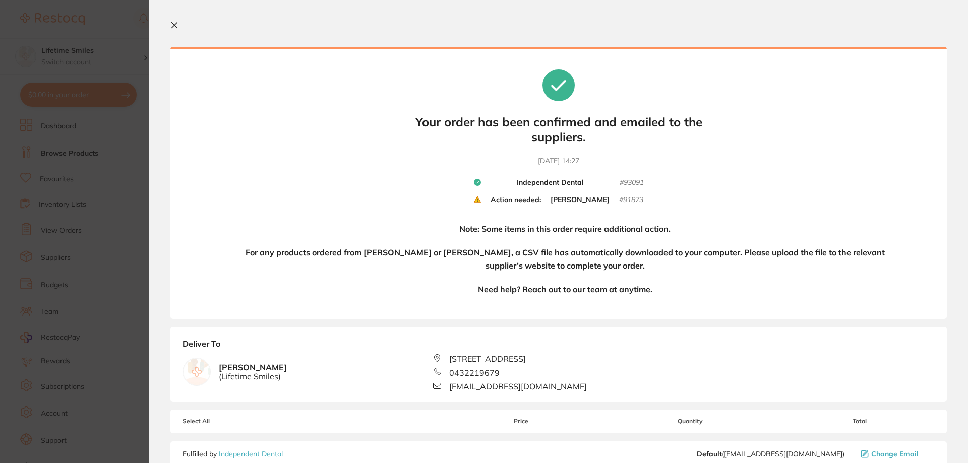
click at [800, 146] on div "Your orders are being processed and we will notify you once we have placed the …" at bounding box center [558, 183] width 776 height 272
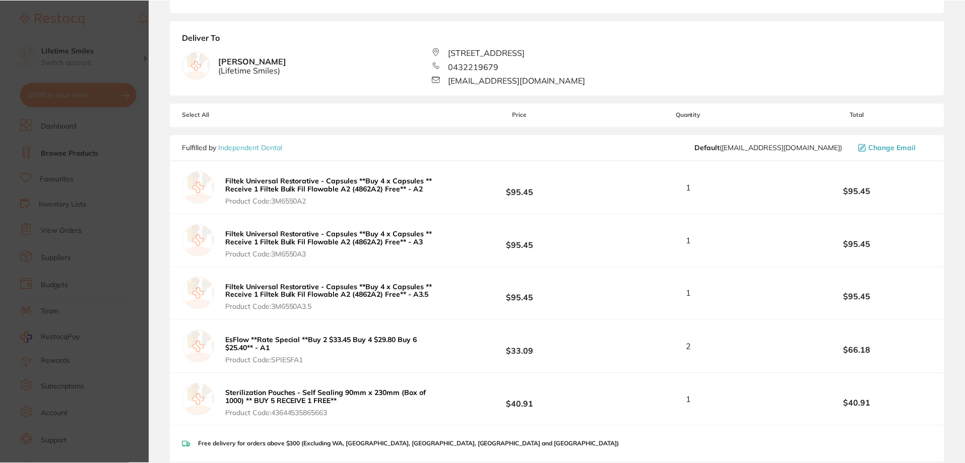
scroll to position [252, 0]
